Goal: Information Seeking & Learning: Check status

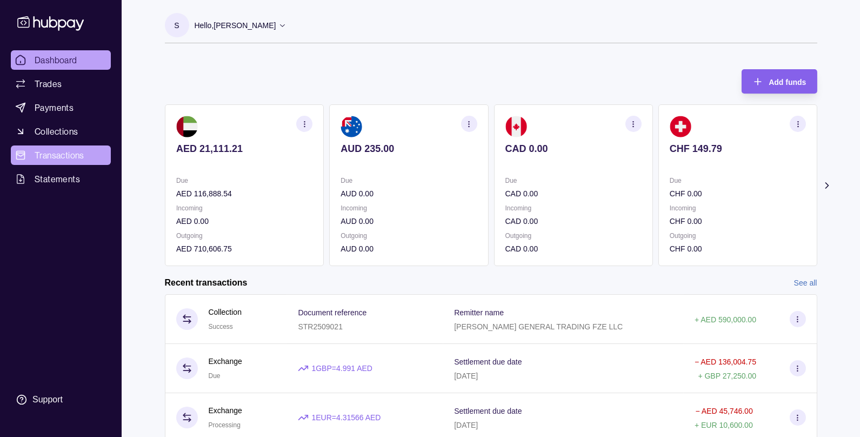
click at [59, 150] on span "Transactions" at bounding box center [60, 155] width 50 height 13
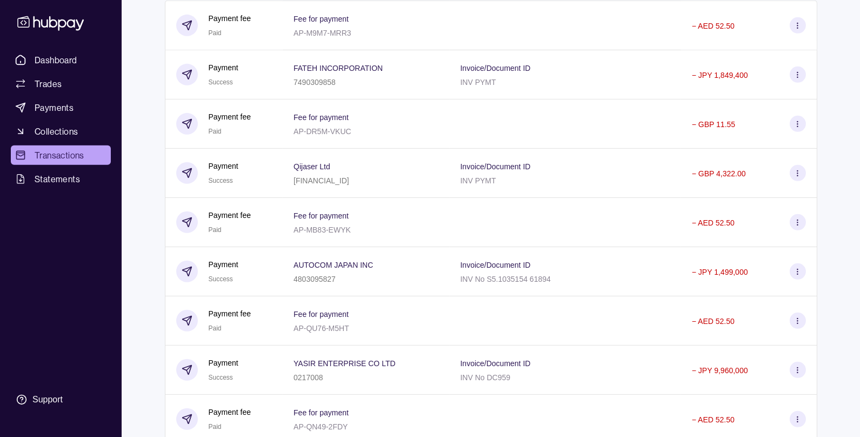
scroll to position [1012, 0]
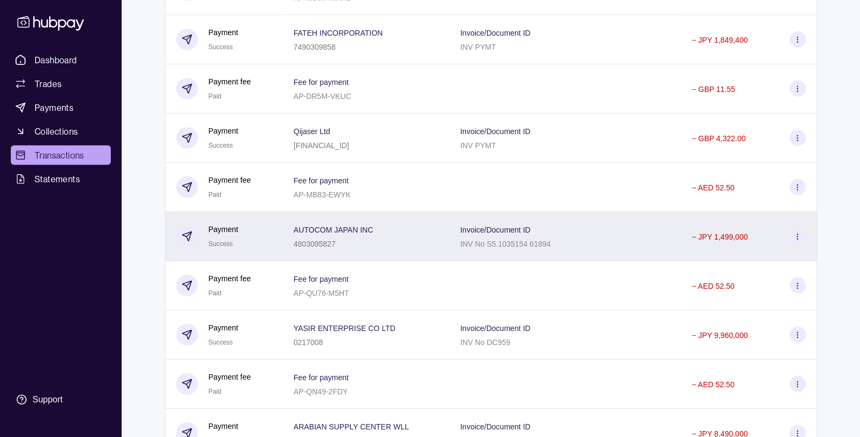
click at [397, 247] on div "AUTOCOM JAPAN INC 4803095827" at bounding box center [365, 236] width 145 height 27
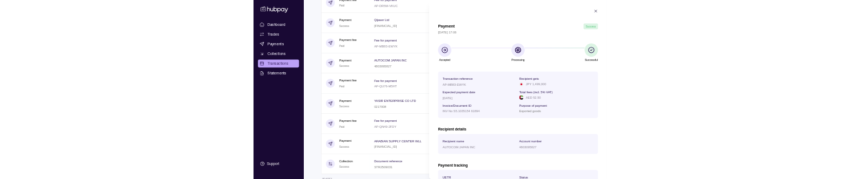
scroll to position [129, 0]
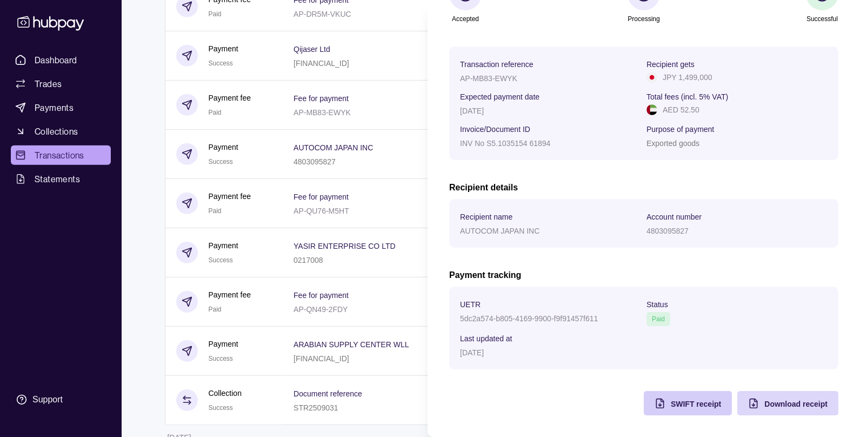
click at [678, 397] on div "SWIFT receipt" at bounding box center [696, 403] width 50 height 13
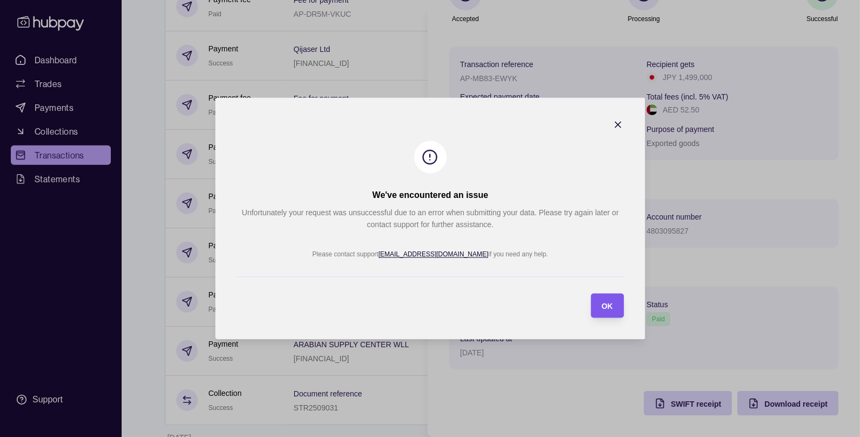
click at [614, 306] on section "OK" at bounding box center [606, 305] width 33 height 24
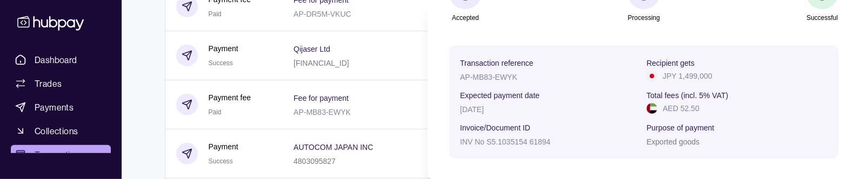
scroll to position [386, 0]
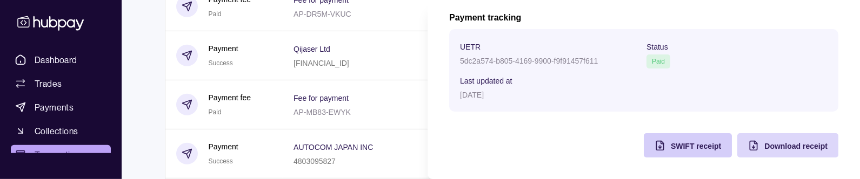
click at [667, 148] on div "SWIFT receipt" at bounding box center [679, 145] width 83 height 24
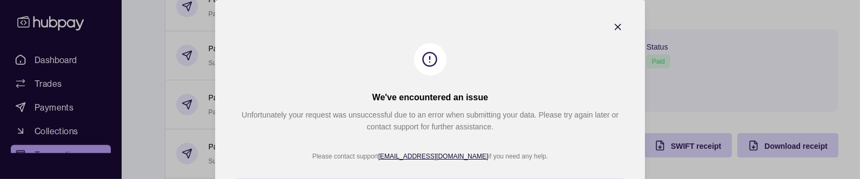
click at [620, 26] on icon "button" at bounding box center [617, 27] width 11 height 11
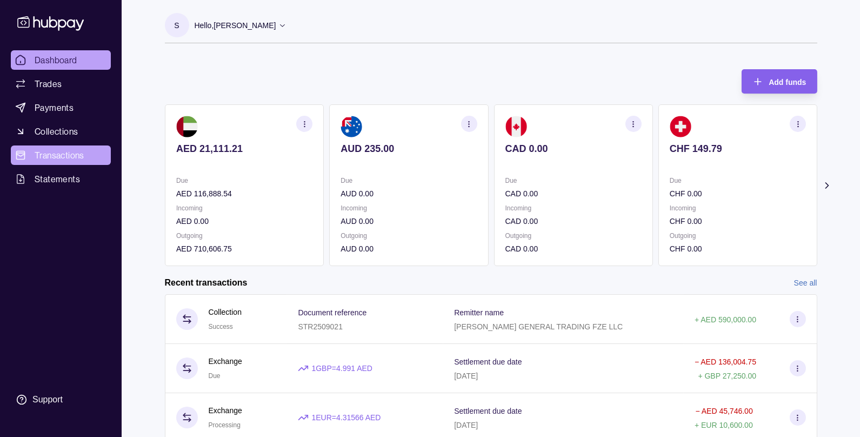
click at [49, 155] on span "Transactions" at bounding box center [60, 155] width 50 height 13
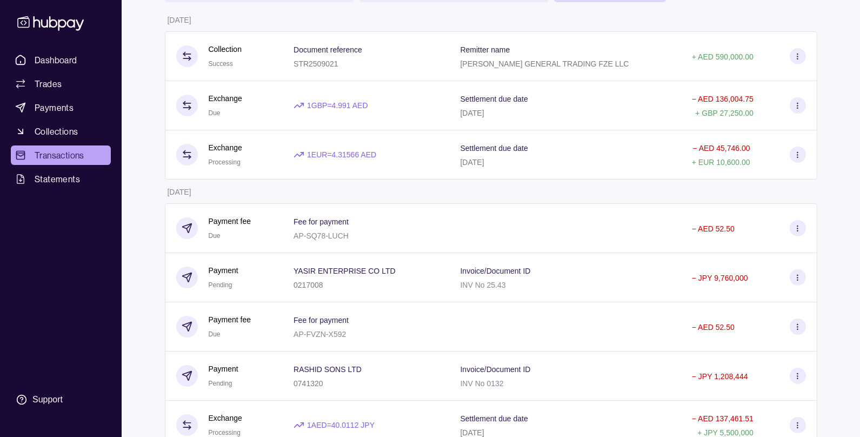
scroll to position [145, 0]
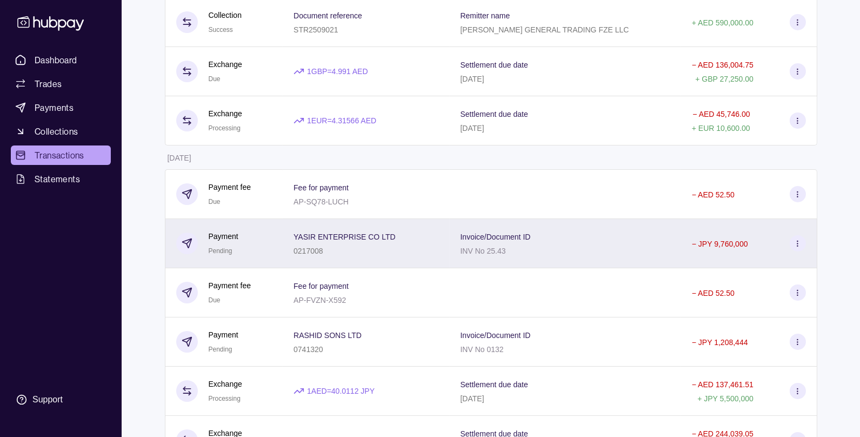
click at [358, 248] on div "0217008" at bounding box center [344, 250] width 102 height 13
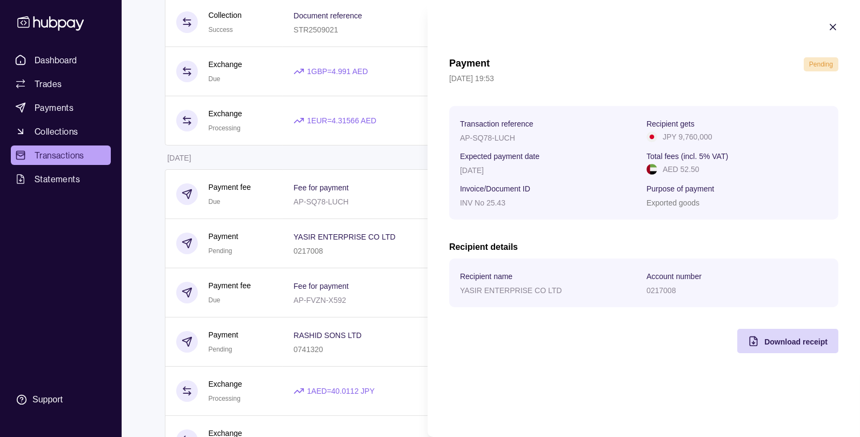
click at [835, 26] on icon "button" at bounding box center [832, 27] width 11 height 11
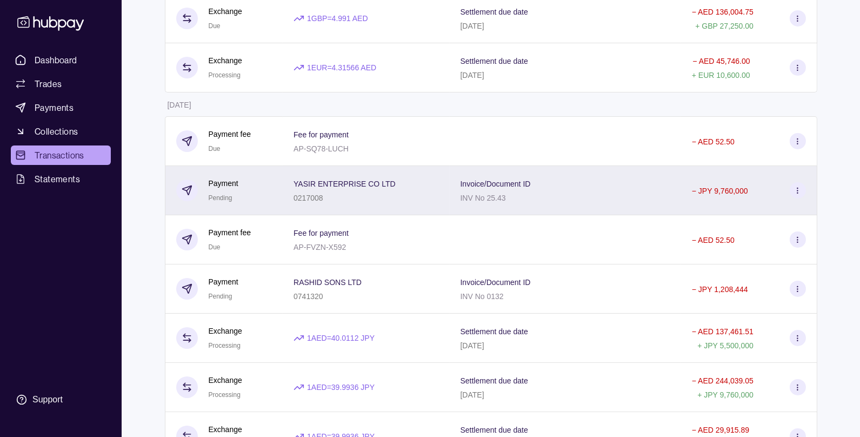
scroll to position [219, 0]
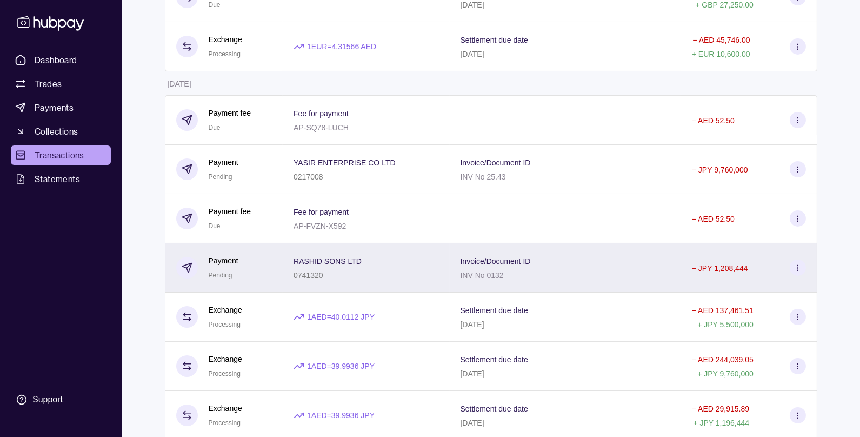
click at [319, 273] on p "0741320" at bounding box center [308, 275] width 30 height 9
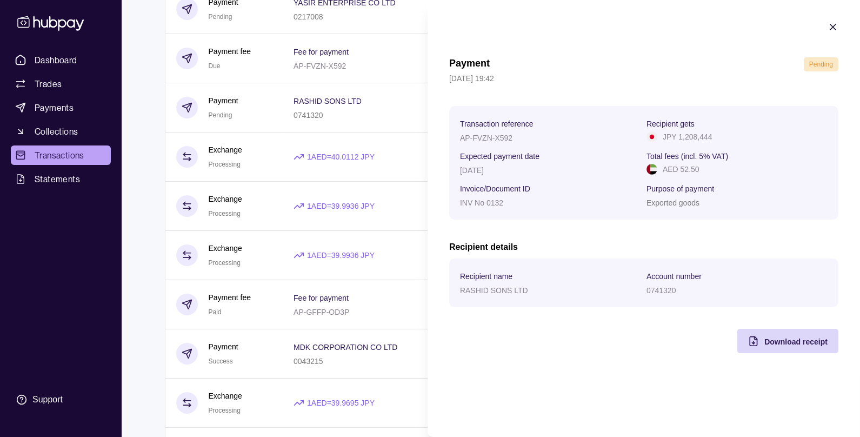
scroll to position [405, 0]
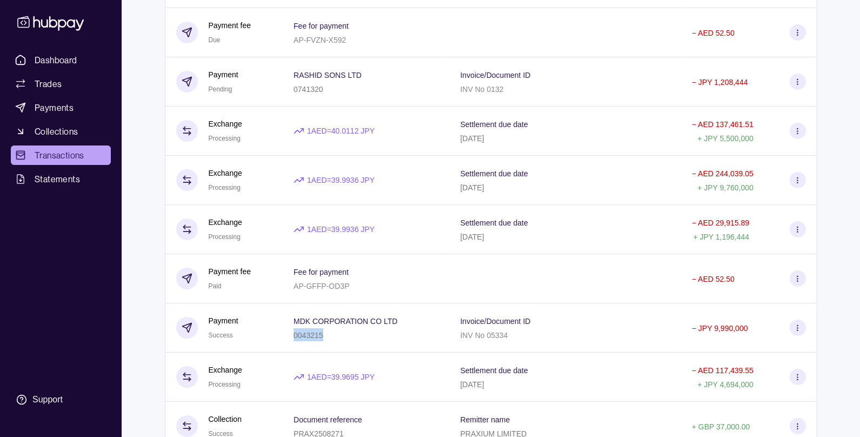
click at [299, 332] on p "0043215" at bounding box center [308, 335] width 30 height 9
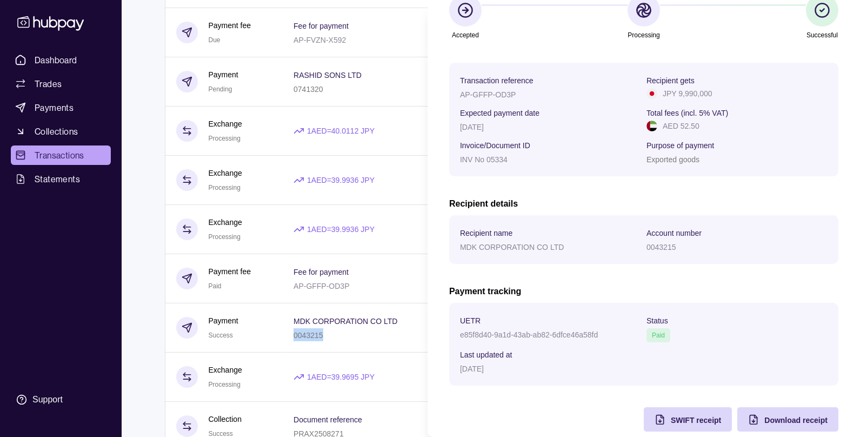
scroll to position [129, 0]
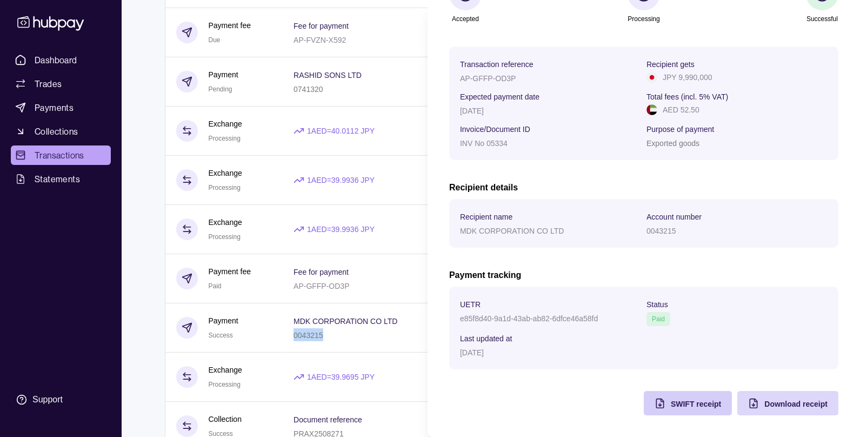
click at [669, 405] on div "SWIFT receipt" at bounding box center [679, 403] width 83 height 24
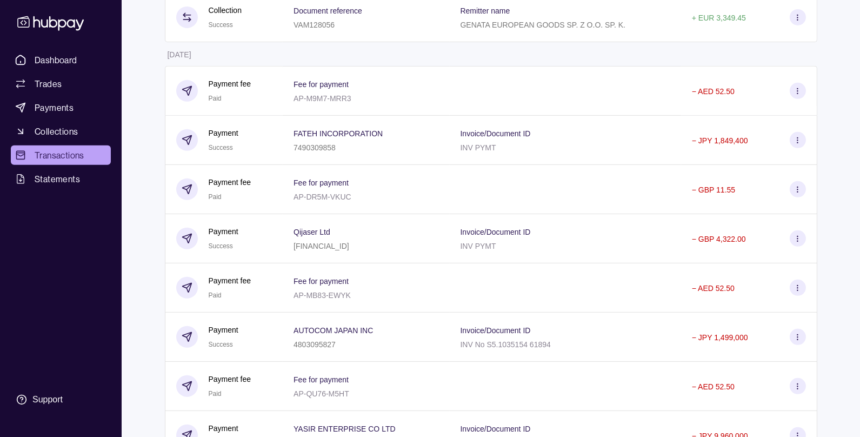
scroll to position [928, 0]
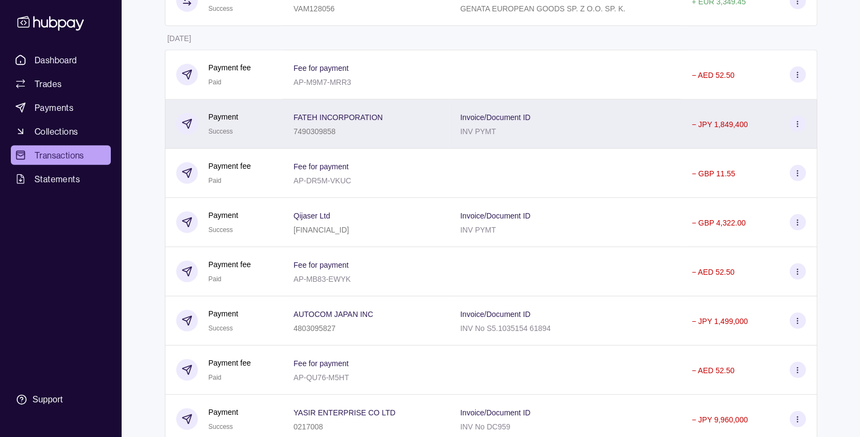
click at [338, 128] on div "7490309858" at bounding box center [337, 130] width 89 height 13
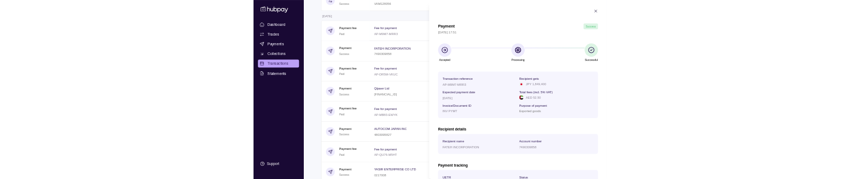
scroll to position [129, 0]
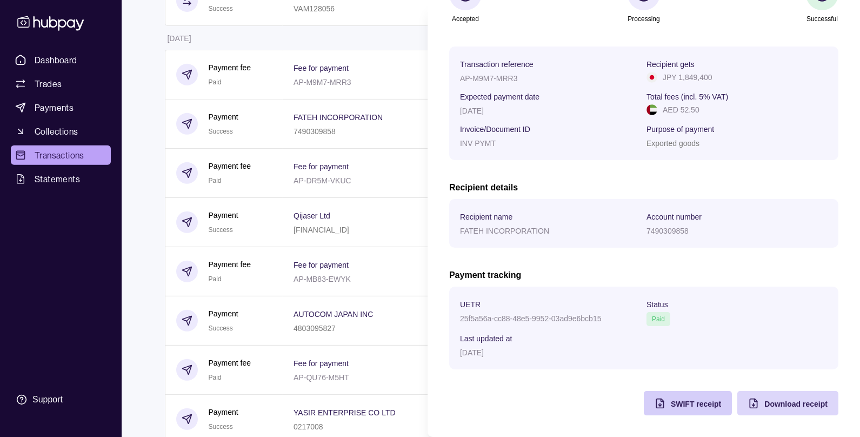
click at [674, 401] on span "SWIFT receipt" at bounding box center [696, 403] width 50 height 9
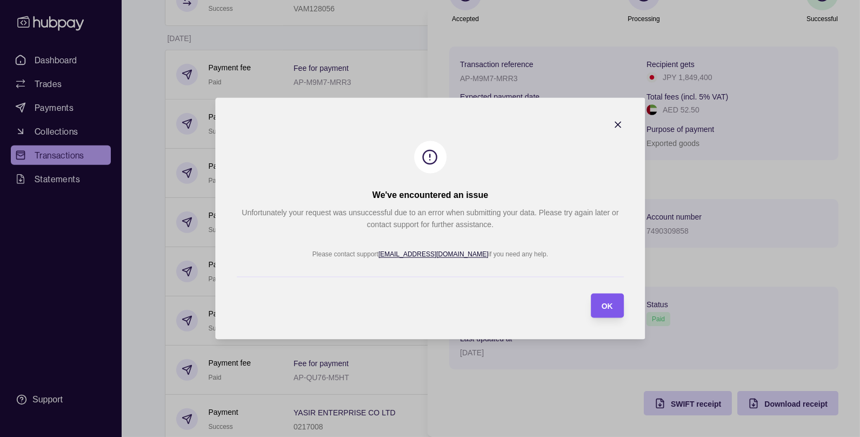
click at [612, 306] on span "OK" at bounding box center [606, 306] width 11 height 9
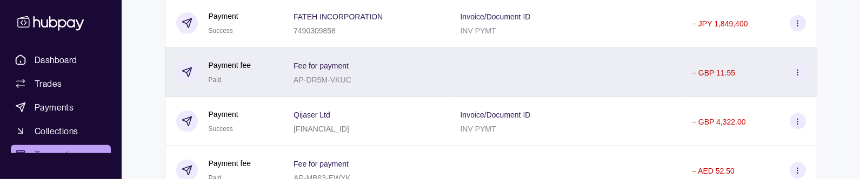
scroll to position [1042, 0]
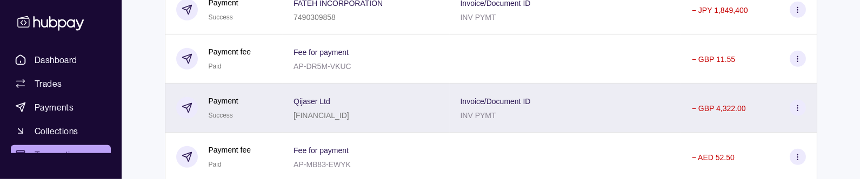
click at [407, 113] on div "Qijaser Ltd LT113250036491853249" at bounding box center [365, 108] width 145 height 27
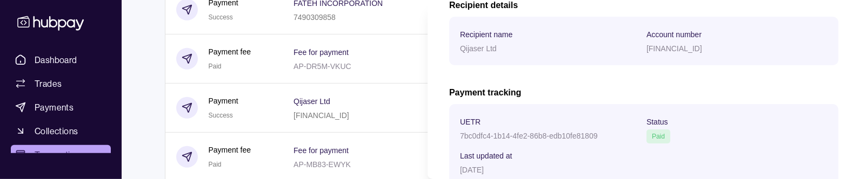
scroll to position [386, 0]
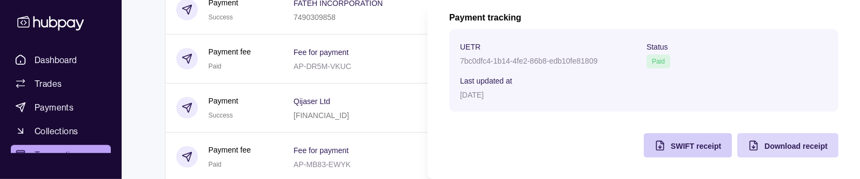
click at [673, 149] on span "SWIFT receipt" at bounding box center [696, 146] width 50 height 9
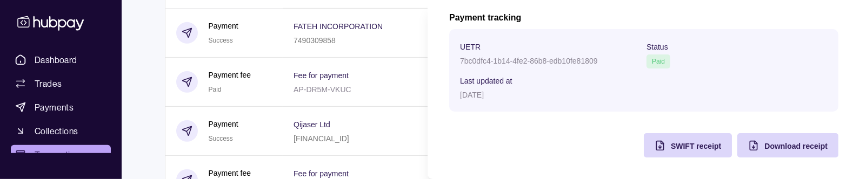
scroll to position [1011, 0]
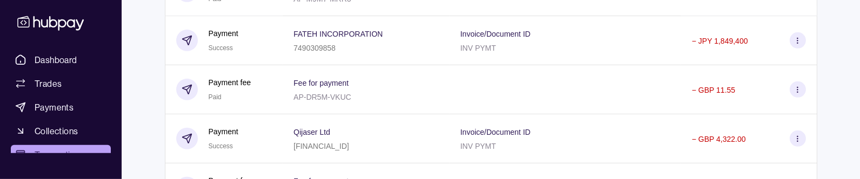
click at [290, 47] on div "FATEH INCORPORATION 7490309858" at bounding box center [366, 40] width 166 height 49
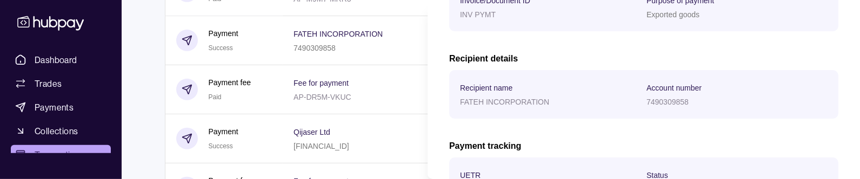
scroll to position [386, 0]
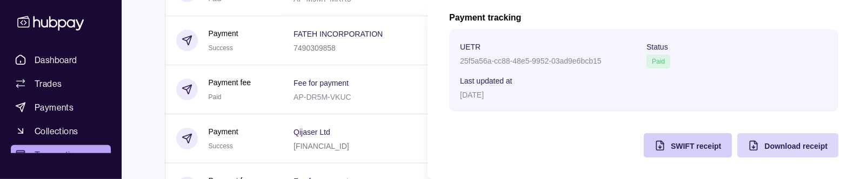
click at [672, 144] on span "SWIFT receipt" at bounding box center [696, 146] width 50 height 9
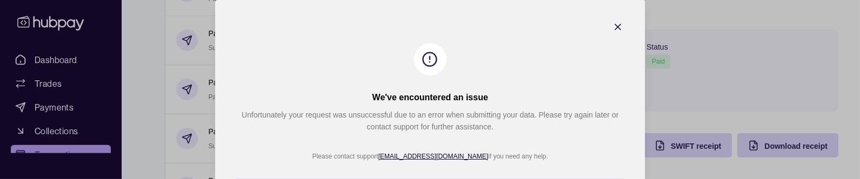
click at [621, 24] on icon "button" at bounding box center [617, 27] width 11 height 11
